Goal: Transaction & Acquisition: Subscribe to service/newsletter

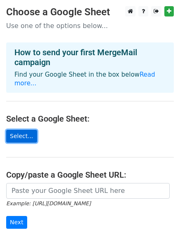
click at [25, 131] on link "Select..." at bounding box center [21, 136] width 31 height 13
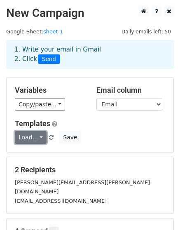
click at [41, 137] on link "Load..." at bounding box center [31, 137] width 32 height 13
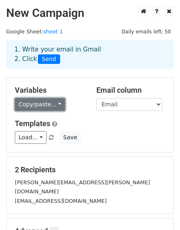
click at [49, 101] on link "Copy/paste..." at bounding box center [40, 104] width 50 height 13
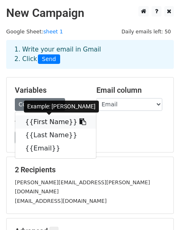
click at [47, 123] on link "{{First Name}}" at bounding box center [55, 122] width 81 height 13
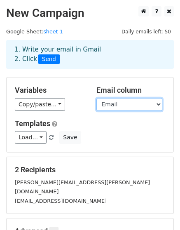
select select "First Name"
click at [97, 98] on select "First Name Last Name Email" at bounding box center [130, 104] width 66 height 13
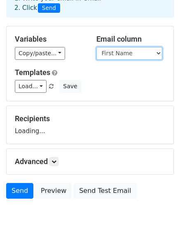
scroll to position [56, 0]
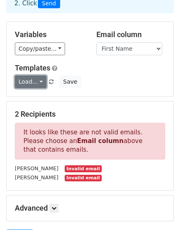
click at [39, 83] on link "Load..." at bounding box center [31, 82] width 32 height 13
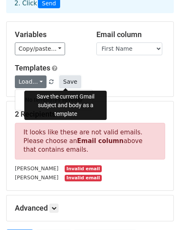
click at [68, 81] on button "Save" at bounding box center [69, 82] width 21 height 13
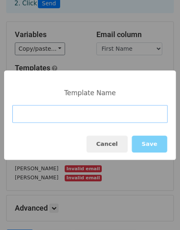
click at [43, 112] on input at bounding box center [90, 114] width 156 height 18
paste input "Achieve Operational Delivery Excellence with Enreap!!"
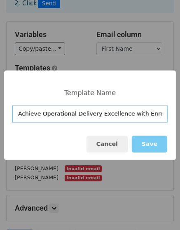
type input "Achieve Operational Delivery Excellence with Enreap!!"
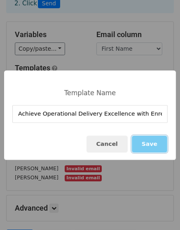
click at [150, 140] on button "Save" at bounding box center [150, 144] width 36 height 17
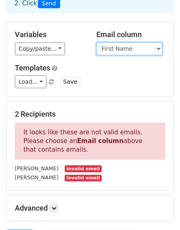
select select "Email"
click at [97, 43] on select "First Name Last Name Email" at bounding box center [130, 49] width 66 height 13
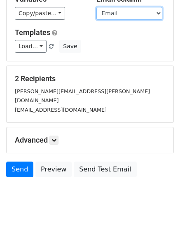
scroll to position [100, 0]
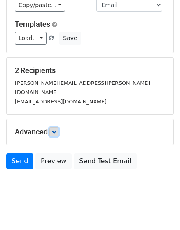
click at [58, 128] on link at bounding box center [54, 132] width 9 height 9
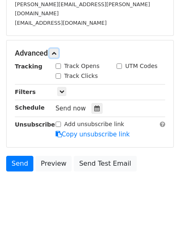
scroll to position [181, 0]
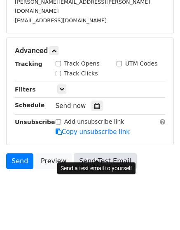
click at [90, 154] on link "Send Test Email" at bounding box center [105, 162] width 63 height 16
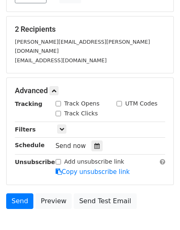
scroll to position [142, 0]
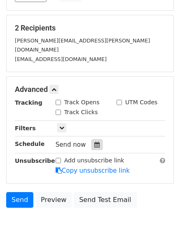
click at [95, 142] on icon at bounding box center [97, 145] width 5 height 6
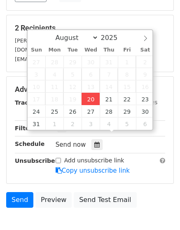
type input "2025-08-20 18:54"
type input "06"
type input "54"
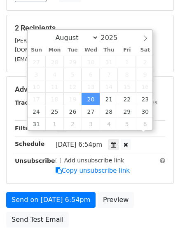
scroll to position [0, 0]
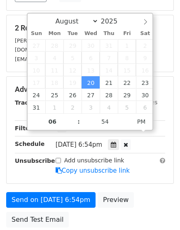
click at [17, 77] on div "Advanced Tracking Track Opens UTM Codes Track Clicks Filters Only include sprea…" at bounding box center [90, 130] width 167 height 107
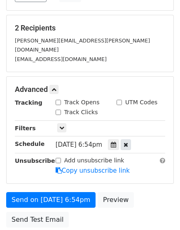
click at [128, 142] on icon at bounding box center [126, 145] width 5 height 6
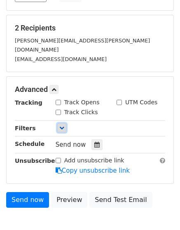
click at [62, 126] on icon at bounding box center [61, 128] width 5 height 5
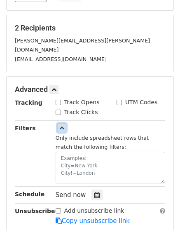
click at [62, 126] on icon at bounding box center [61, 128] width 5 height 5
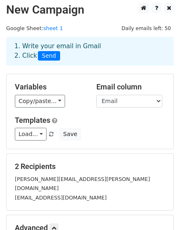
scroll to position [5, 0]
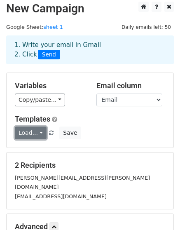
click at [39, 135] on link "Load..." at bounding box center [31, 133] width 32 height 13
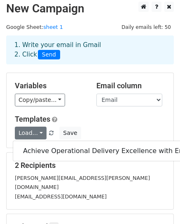
click at [90, 124] on div "Templates Load... Achieve Operational Delivery Excellence with Enreap!! Save" at bounding box center [90, 127] width 163 height 25
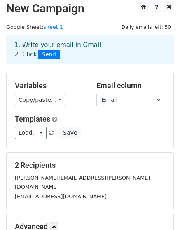
click at [74, 161] on h5 "2 Recipients" at bounding box center [90, 165] width 151 height 9
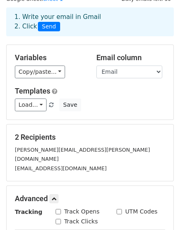
scroll to position [41, 0]
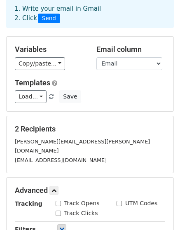
click at [103, 139] on div "samuel.gorgonio@vikingcruises.com" at bounding box center [90, 146] width 163 height 19
click at [83, 129] on div "2 Recipients samuel.gorgonio@vikingcruises.com shdonovan@zetaglobal.com" at bounding box center [90, 145] width 151 height 40
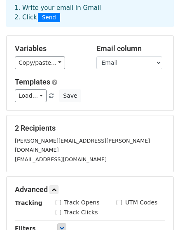
scroll to position [0, 0]
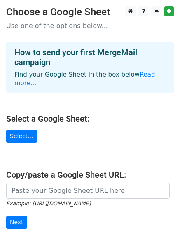
scroll to position [3, 0]
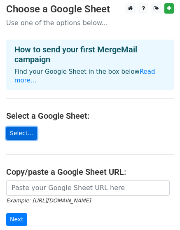
click at [25, 127] on link "Select..." at bounding box center [21, 133] width 31 height 13
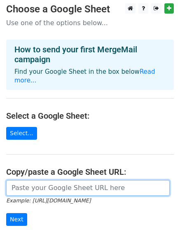
click at [26, 180] on input "url" at bounding box center [88, 188] width 164 height 16
paste input "[URL][DOMAIN_NAME]"
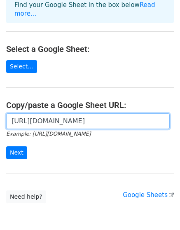
scroll to position [70, 0]
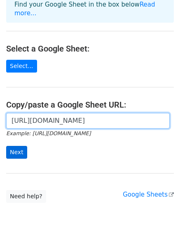
type input "[URL][DOMAIN_NAME]"
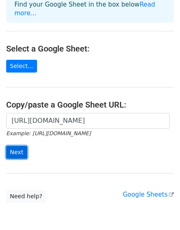
scroll to position [0, 0]
click at [16, 146] on input "Next" at bounding box center [16, 152] width 21 height 13
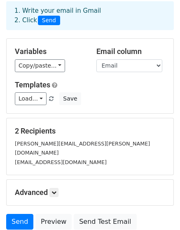
scroll to position [40, 0]
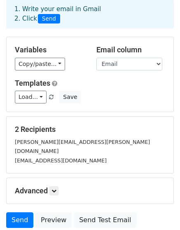
click at [96, 156] on div "shdonovan@zetaglobal.com" at bounding box center [90, 160] width 163 height 9
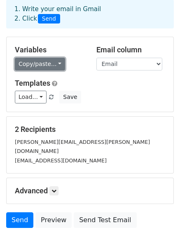
click at [57, 64] on link "Copy/paste..." at bounding box center [40, 64] width 50 height 13
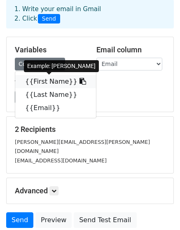
click at [52, 81] on link "{{First Name}}" at bounding box center [55, 81] width 81 height 13
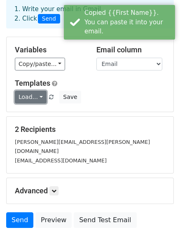
click at [38, 97] on link "Load..." at bounding box center [31, 97] width 32 height 13
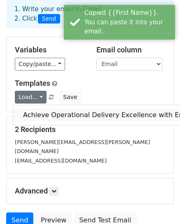
click at [52, 114] on link "Achieve Operational Delivery Excellence with Enreap!!" at bounding box center [113, 115] width 200 height 13
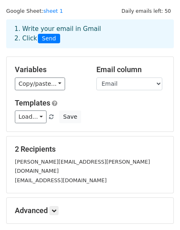
scroll to position [0, 0]
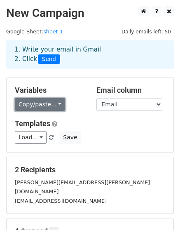
click at [58, 104] on link "Copy/paste..." at bounding box center [40, 104] width 50 height 13
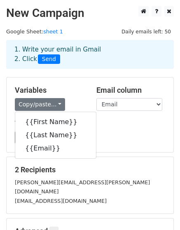
click at [68, 100] on div "Copy/paste... {{First Name}} {{Last Name}} {{Email}}" at bounding box center [49, 104] width 69 height 13
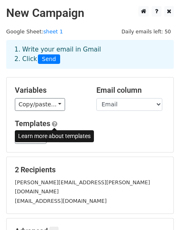
click at [53, 125] on span at bounding box center [54, 124] width 5 height 6
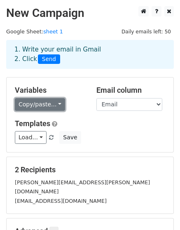
click at [55, 108] on link "Copy/paste..." at bounding box center [40, 104] width 50 height 13
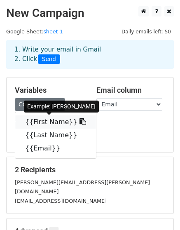
click at [51, 120] on link "{{First Name}}" at bounding box center [55, 122] width 81 height 13
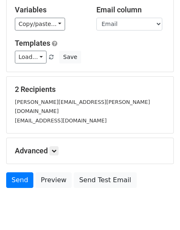
scroll to position [100, 0]
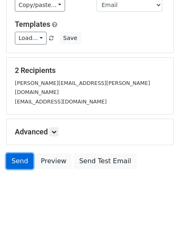
click at [12, 154] on link "Send" at bounding box center [19, 162] width 27 height 16
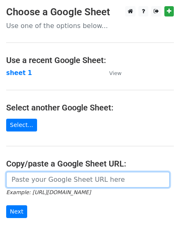
click at [36, 181] on input "url" at bounding box center [88, 180] width 164 height 16
paste input "[URL][DOMAIN_NAME]"
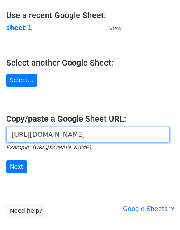
scroll to position [47, 0]
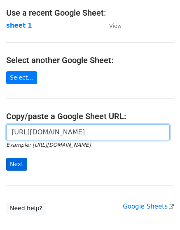
type input "[URL][DOMAIN_NAME]"
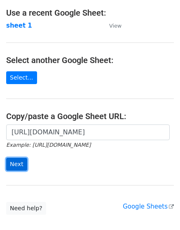
scroll to position [0, 0]
click at [12, 166] on input "Next" at bounding box center [16, 164] width 21 height 13
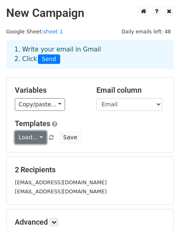
click at [38, 139] on link "Load..." at bounding box center [31, 137] width 32 height 13
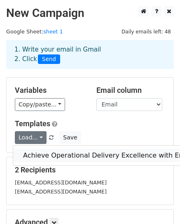
click at [34, 155] on link "Achieve Operational Delivery Excellence with Enreap!!" at bounding box center [113, 155] width 200 height 13
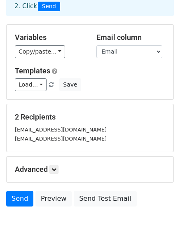
scroll to position [57, 0]
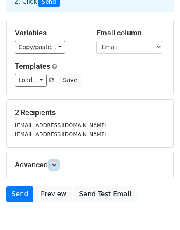
click at [57, 164] on icon at bounding box center [54, 165] width 5 height 5
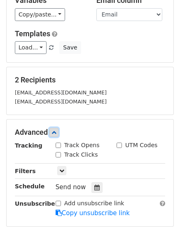
scroll to position [94, 0]
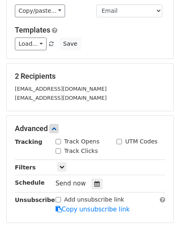
click at [56, 140] on input "Track Opens" at bounding box center [58, 141] width 5 height 5
checkbox input "true"
click at [59, 151] on input "Track Clicks" at bounding box center [58, 151] width 5 height 5
checkbox input "true"
click at [121, 144] on input "UTM Codes" at bounding box center [119, 141] width 5 height 5
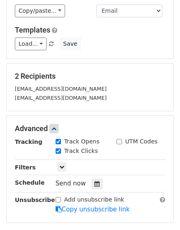
checkbox input "true"
click at [63, 169] on icon at bounding box center [61, 167] width 5 height 5
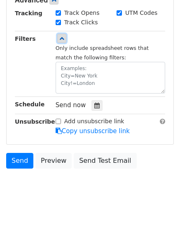
scroll to position [231, 0]
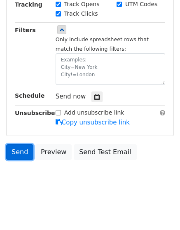
click at [19, 152] on link "Send" at bounding box center [19, 153] width 27 height 16
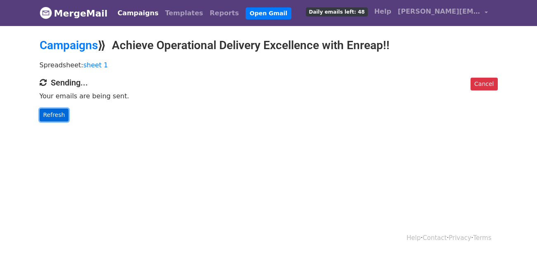
click at [54, 111] on link "Refresh" at bounding box center [54, 115] width 29 height 13
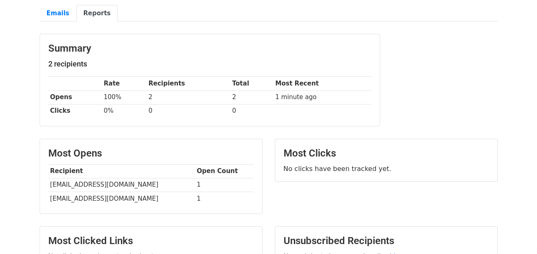
scroll to position [67, 0]
